Goal: Transaction & Acquisition: Purchase product/service

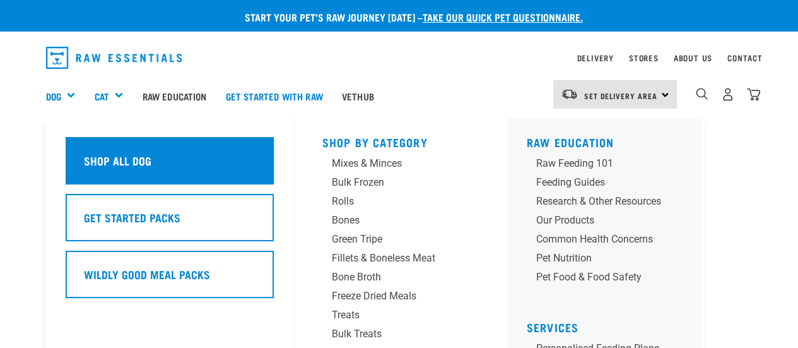
click at [94, 164] on h5 "Shop All Dog" at bounding box center [118, 160] width 68 height 16
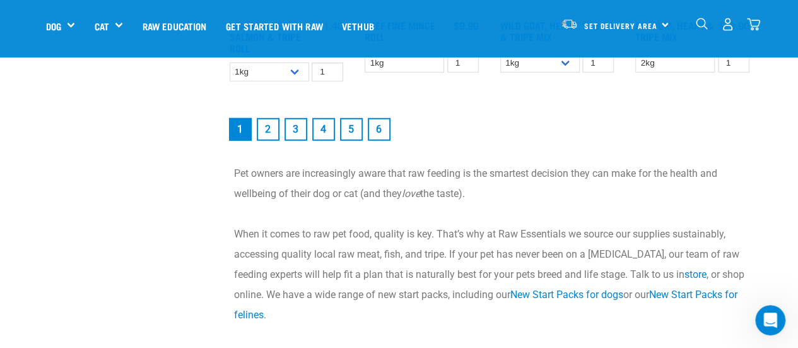
scroll to position [1830, 0]
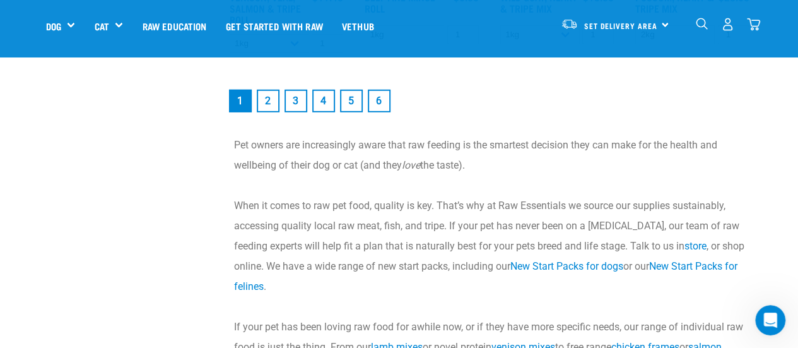
click at [699, 25] on img "dropdown navigation" at bounding box center [702, 24] width 12 height 12
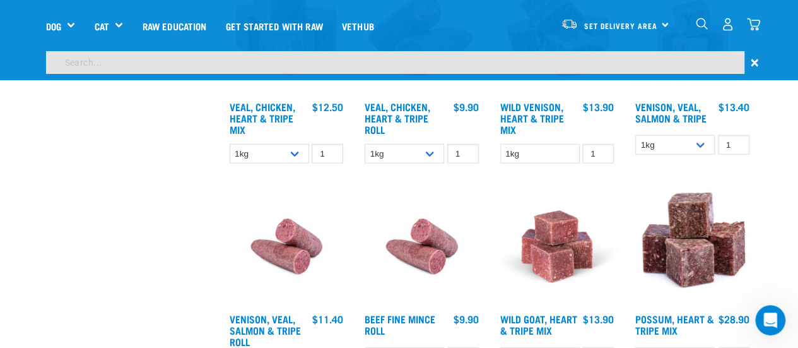
scroll to position [1503, 0]
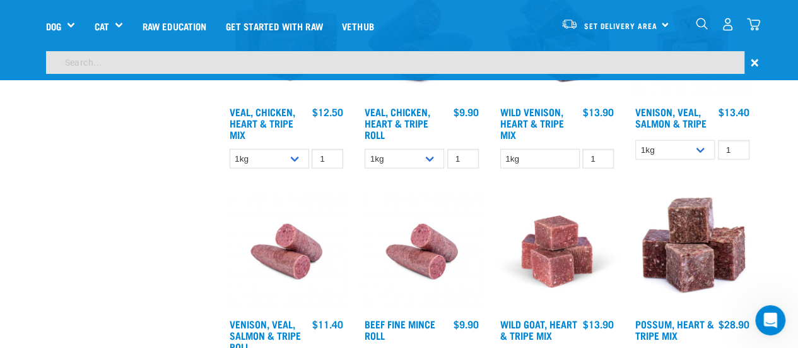
click at [700, 20] on img "dropdown navigation" at bounding box center [702, 24] width 12 height 12
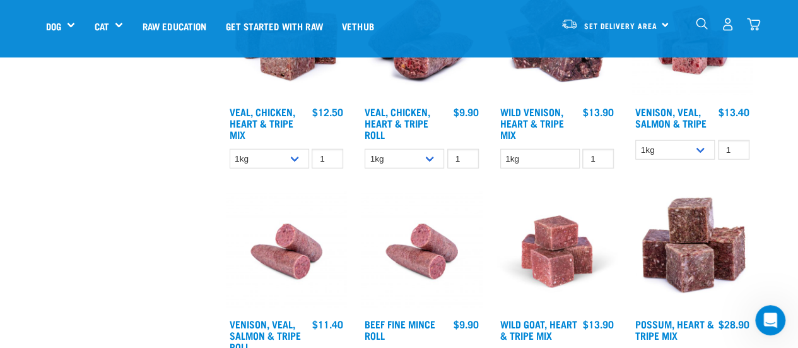
click at [700, 20] on img "dropdown navigation" at bounding box center [702, 24] width 12 height 12
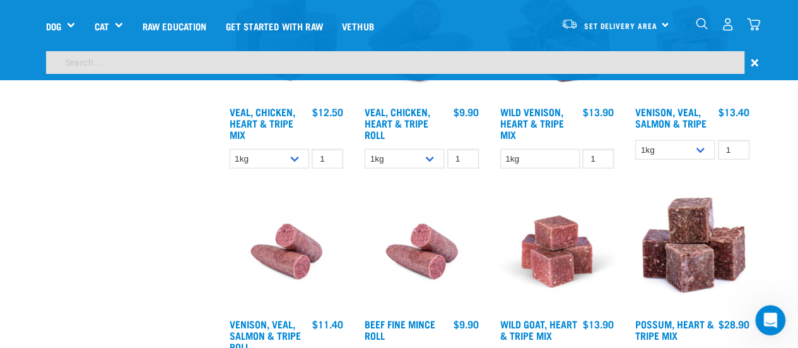
click at [527, 67] on input "search" at bounding box center [395, 62] width 699 height 23
type input "deer antler"
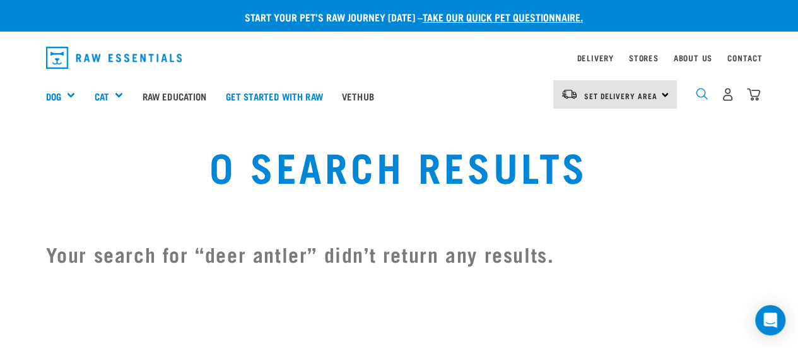
click at [699, 94] on img "dropdown navigation" at bounding box center [702, 94] width 12 height 12
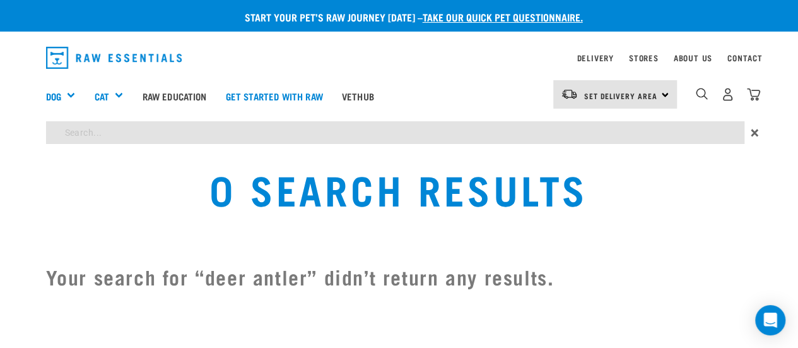
click at [552, 134] on input "search" at bounding box center [395, 132] width 699 height 23
type input "deer"
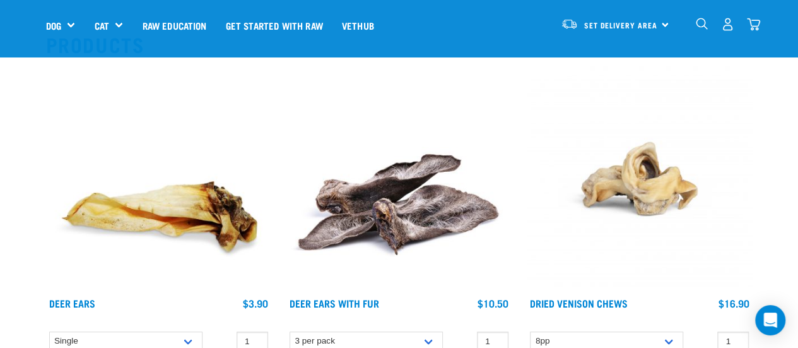
scroll to position [126, 0]
